Goal: Complete application form

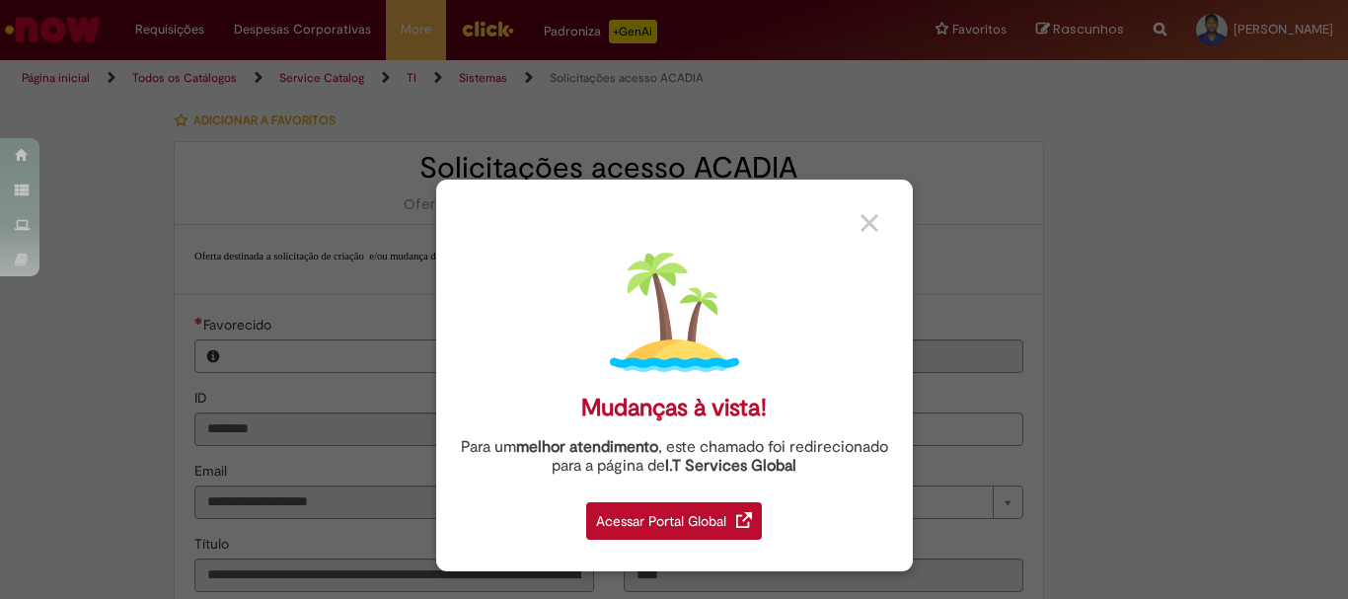
type input "**********"
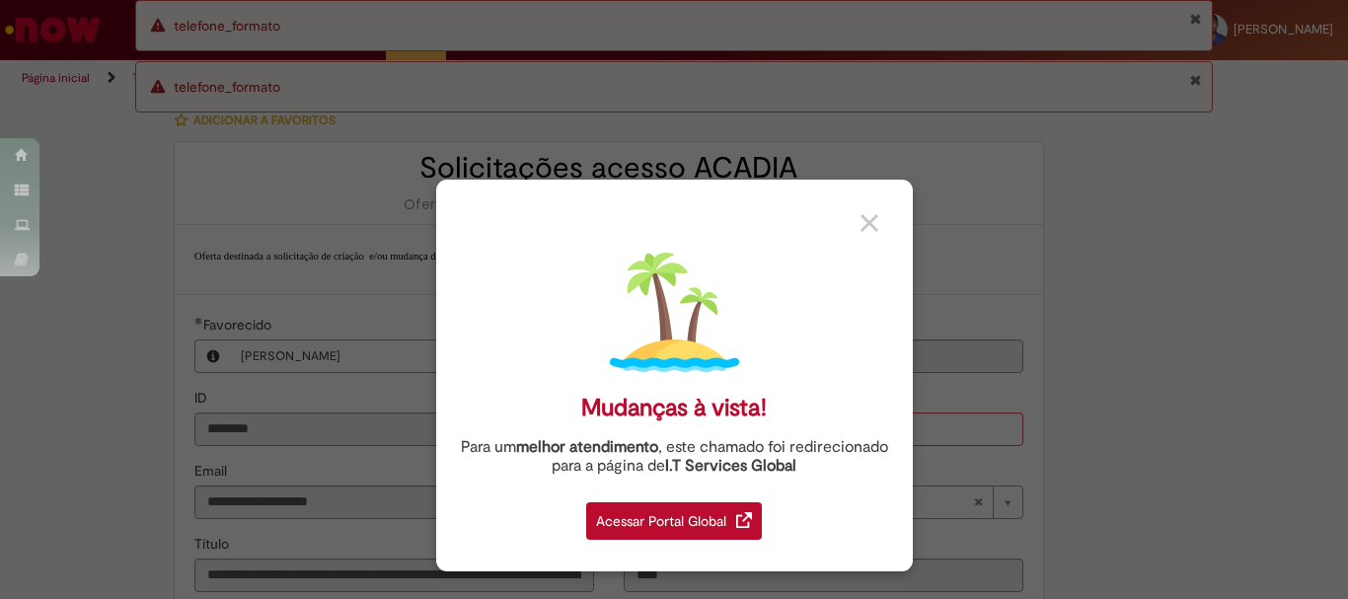
click at [874, 224] on img at bounding box center [869, 223] width 18 height 18
